Goal: Register for event/course: Register for event/course

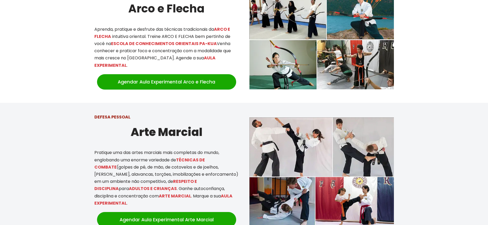
scroll to position [197, 0]
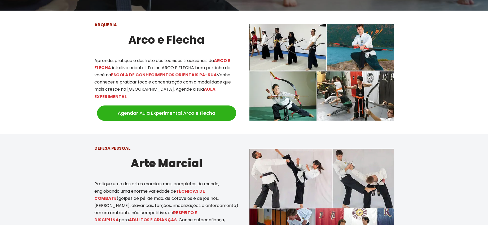
click at [188, 106] on link "Agendar Aula Experimental Arco e Flecha" at bounding box center [166, 113] width 139 height 15
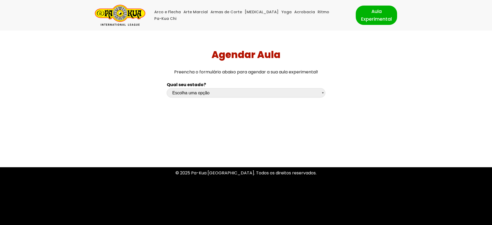
click at [248, 94] on select "Escolha uma opção Rio Grande do Sul Santa Catarina Paraná São Paulo Rio de Jane…" at bounding box center [246, 92] width 159 height 9
select select "sp"
click at [167, 88] on select "Escolha uma opção Rio Grande do Sul Santa Catarina Paraná São Paulo Rio de Jane…" at bounding box center [246, 92] width 159 height 9
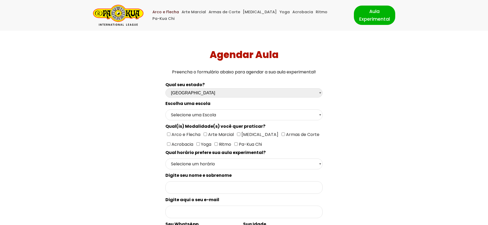
click at [163, 15] on link "Arco e Flecha" at bounding box center [165, 12] width 27 height 7
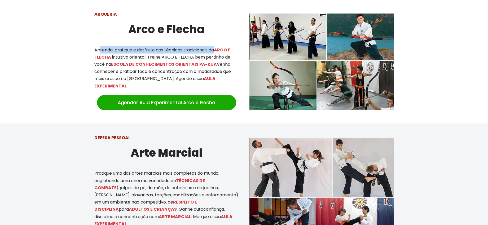
drag, startPoint x: 99, startPoint y: 49, endPoint x: 216, endPoint y: 52, distance: 116.7
click at [216, 52] on p "Aprenda, pratique e desfrute das técnicas tradicionais da ARCO E FLECHA intuiti…" at bounding box center [166, 67] width 144 height 43
click at [360, 88] on img at bounding box center [321, 62] width 144 height 96
drag, startPoint x: 299, startPoint y: 50, endPoint x: 286, endPoint y: 41, distance: 15.7
click at [299, 50] on img at bounding box center [321, 62] width 144 height 96
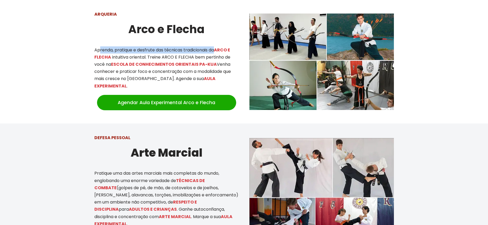
click at [286, 38] on img at bounding box center [321, 62] width 144 height 96
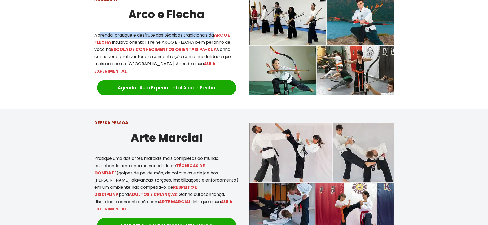
scroll to position [222, 0]
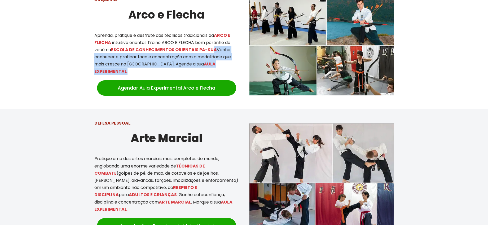
drag, startPoint x: 212, startPoint y: 51, endPoint x: 224, endPoint y: 68, distance: 21.2
click at [224, 68] on p "Aprenda, pratique e desfrute das técnicas tradicionais da ARCO E FLECHA intuiti…" at bounding box center [166, 53] width 144 height 43
click at [225, 68] on p "Aprenda, pratique e desfrute das técnicas tradicionais da ARCO E FLECHA intuiti…" at bounding box center [166, 53] width 144 height 43
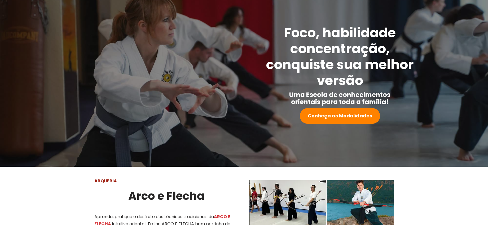
scroll to position [39, 0]
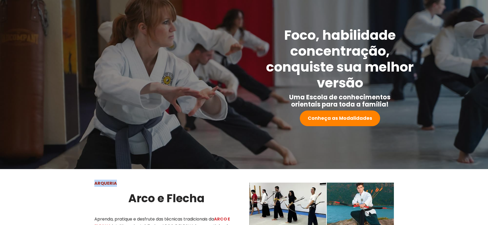
drag, startPoint x: 116, startPoint y: 185, endPoint x: 94, endPoint y: 186, distance: 22.3
copy strong "ARQUERIA"
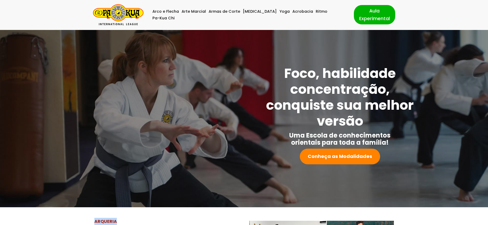
scroll to position [0, 0]
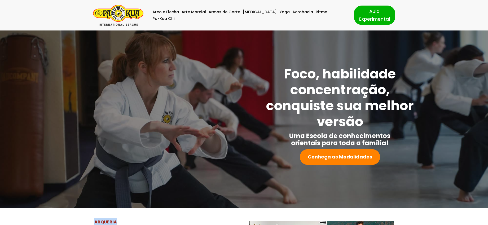
click at [119, 15] on img "Pa-Kua Brasil Uma Escola de conhecimentos orientais para toda a família. Foco, …" at bounding box center [118, 15] width 50 height 21
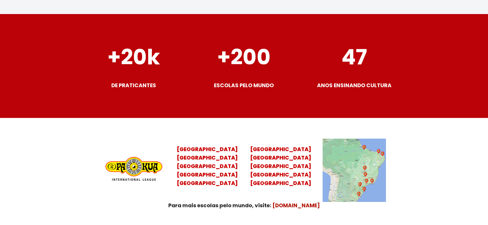
scroll to position [2032, 0]
